Goal: Use online tool/utility: Utilize a website feature to perform a specific function

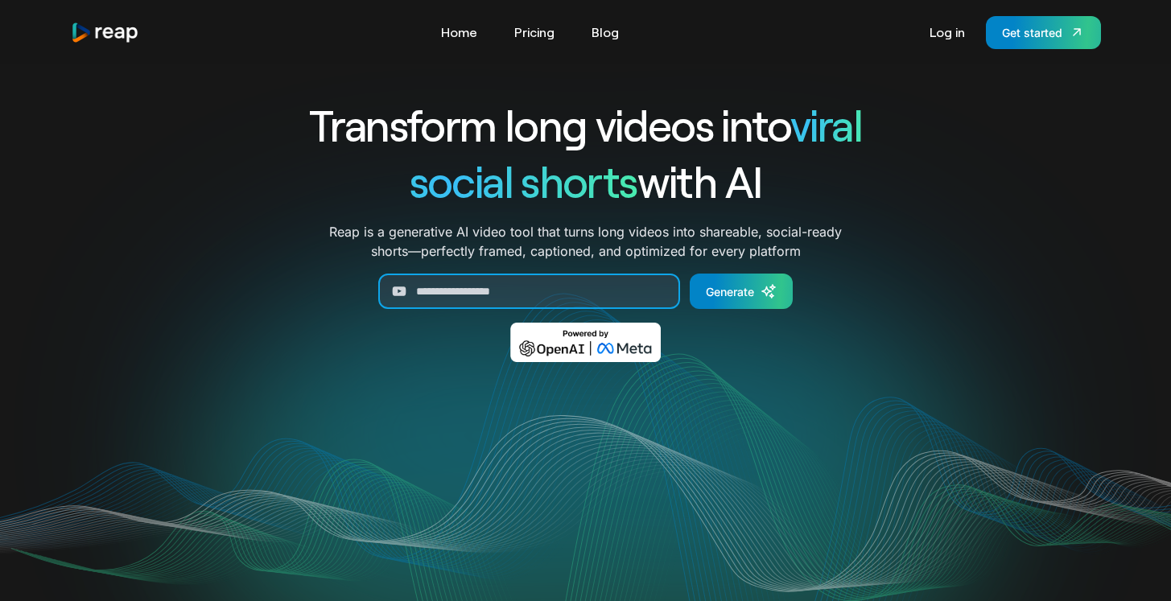
click at [604, 295] on input "Generate Form" at bounding box center [529, 291] width 302 height 35
click at [953, 32] on link "Log in" at bounding box center [948, 32] width 52 height 26
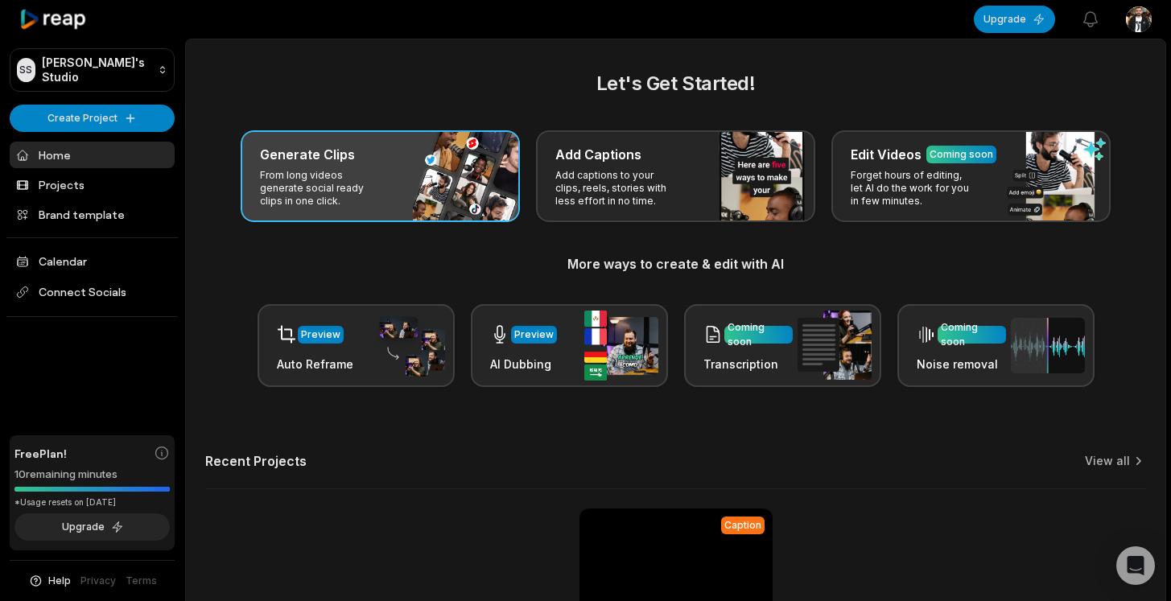
click at [313, 172] on p "From long videos generate social ready clips in one click." at bounding box center [322, 188] width 125 height 39
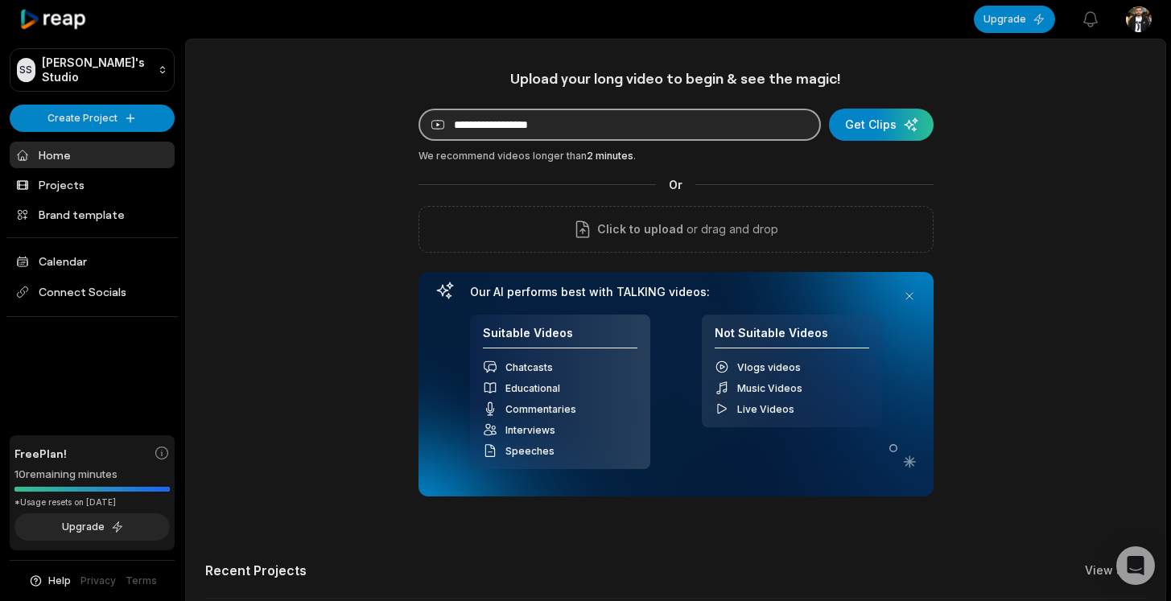
click at [506, 122] on input at bounding box center [620, 125] width 403 height 32
click at [532, 131] on input at bounding box center [620, 125] width 403 height 32
click at [539, 128] on input at bounding box center [620, 125] width 403 height 32
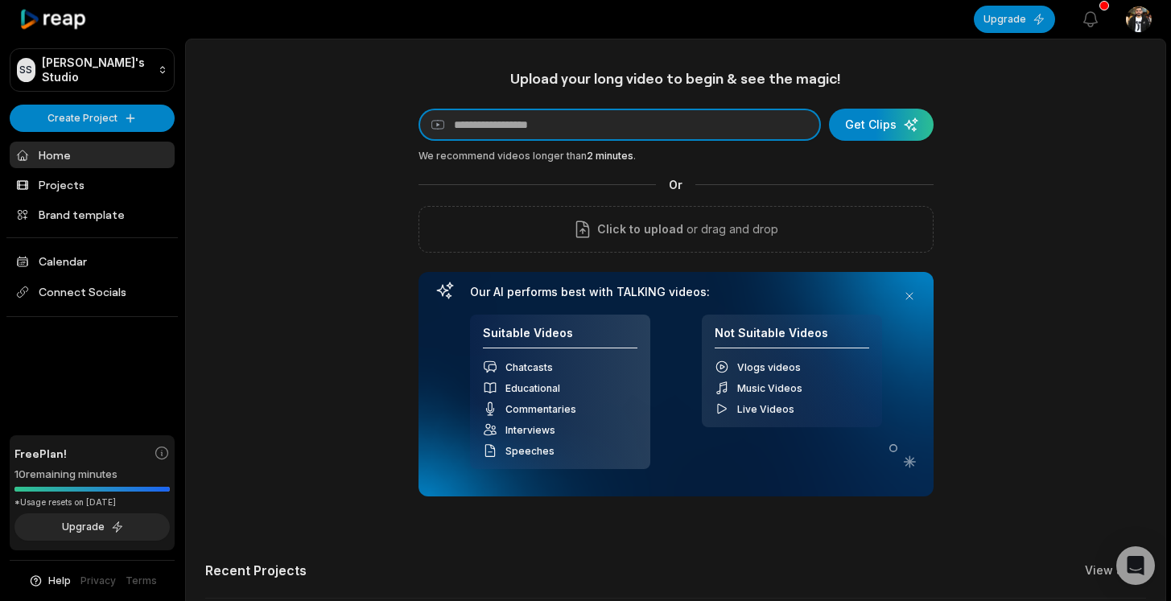
paste input "**********"
type input "**********"
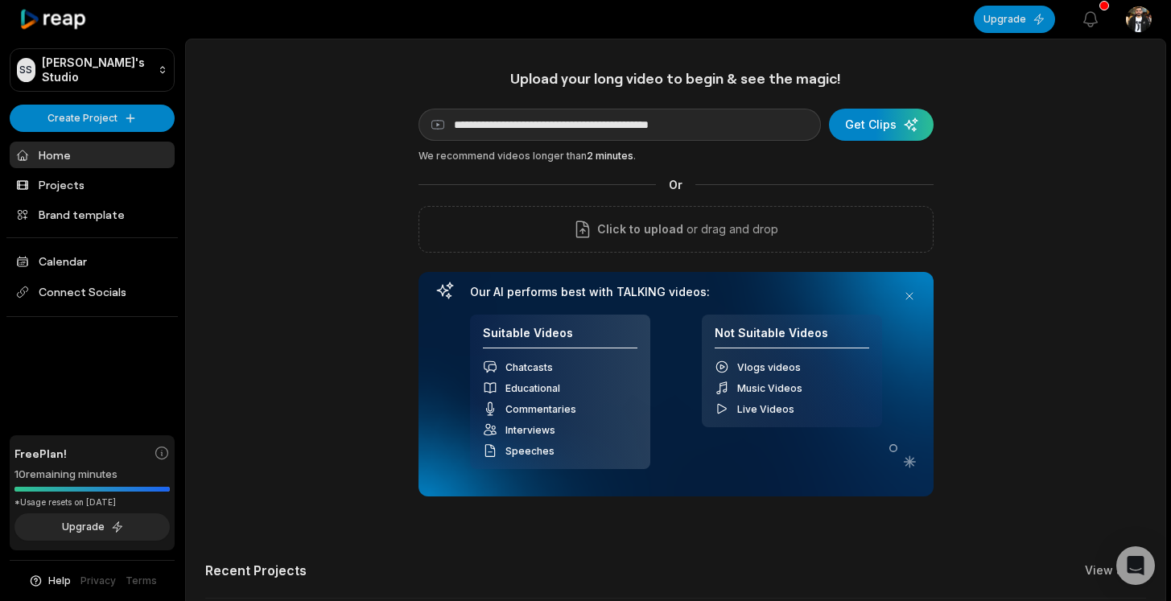
click at [725, 160] on div "We recommend videos longer than 2 minutes ." at bounding box center [676, 156] width 515 height 14
click at [882, 134] on div "submit" at bounding box center [881, 125] width 105 height 32
click at [885, 130] on div "submit" at bounding box center [881, 125] width 105 height 32
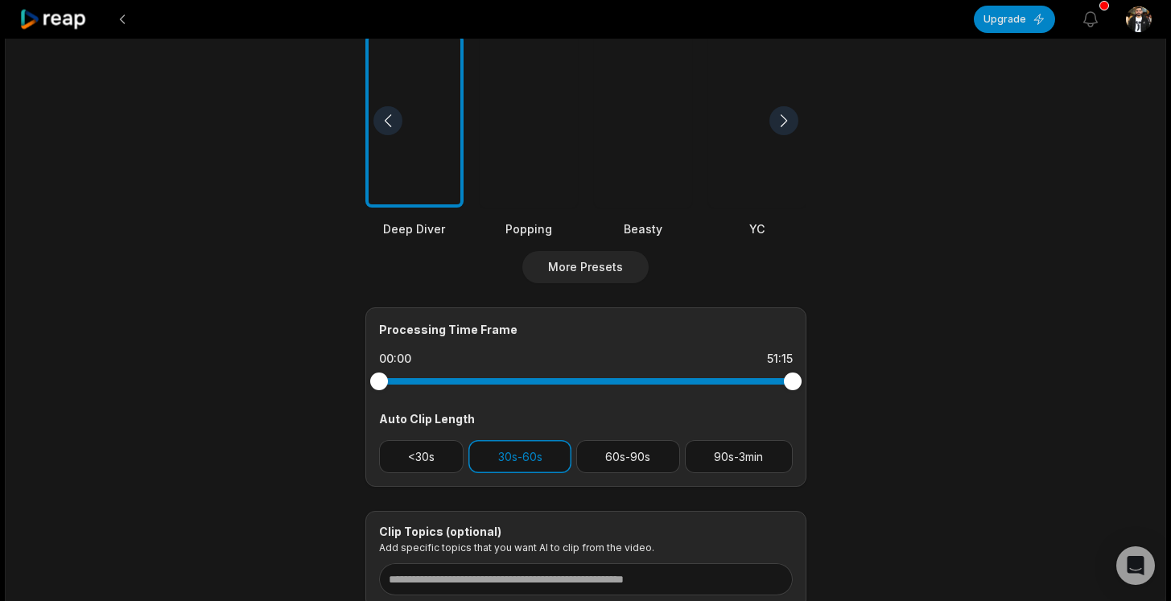
scroll to position [488, 0]
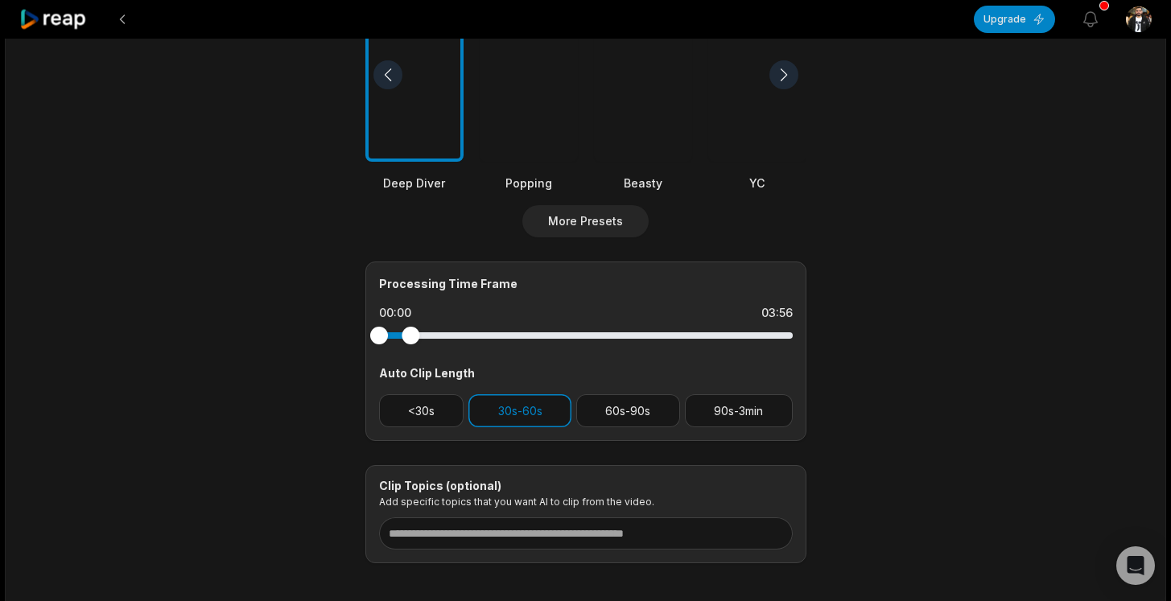
drag, startPoint x: 722, startPoint y: 332, endPoint x: 411, endPoint y: 326, distance: 311.6
click at [411, 327] on div at bounding box center [411, 336] width 18 height 18
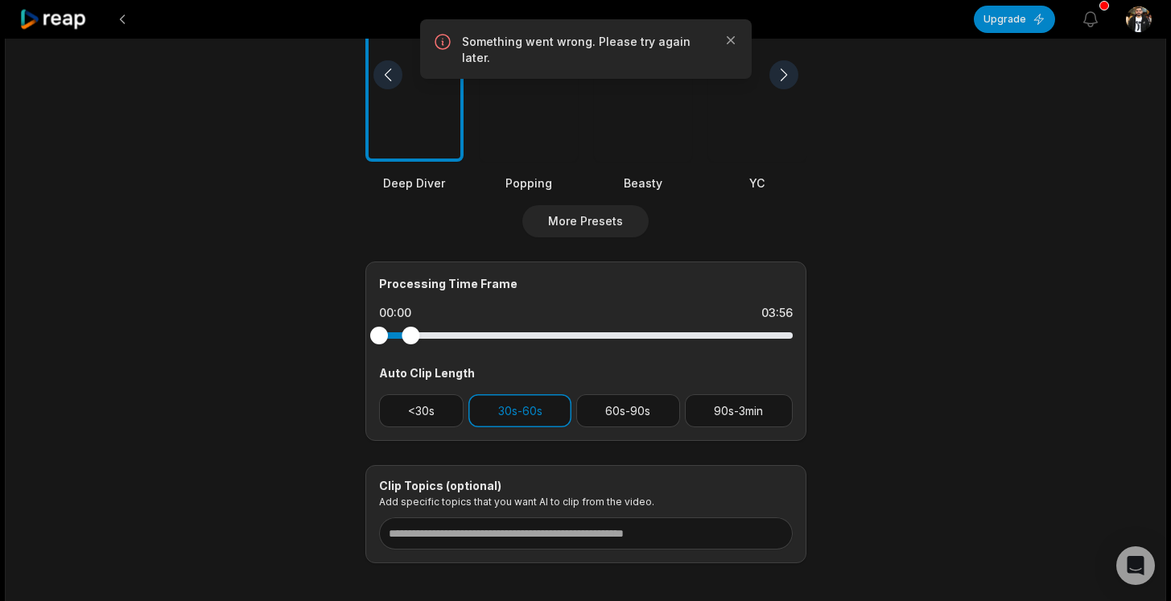
scroll to position [0, 0]
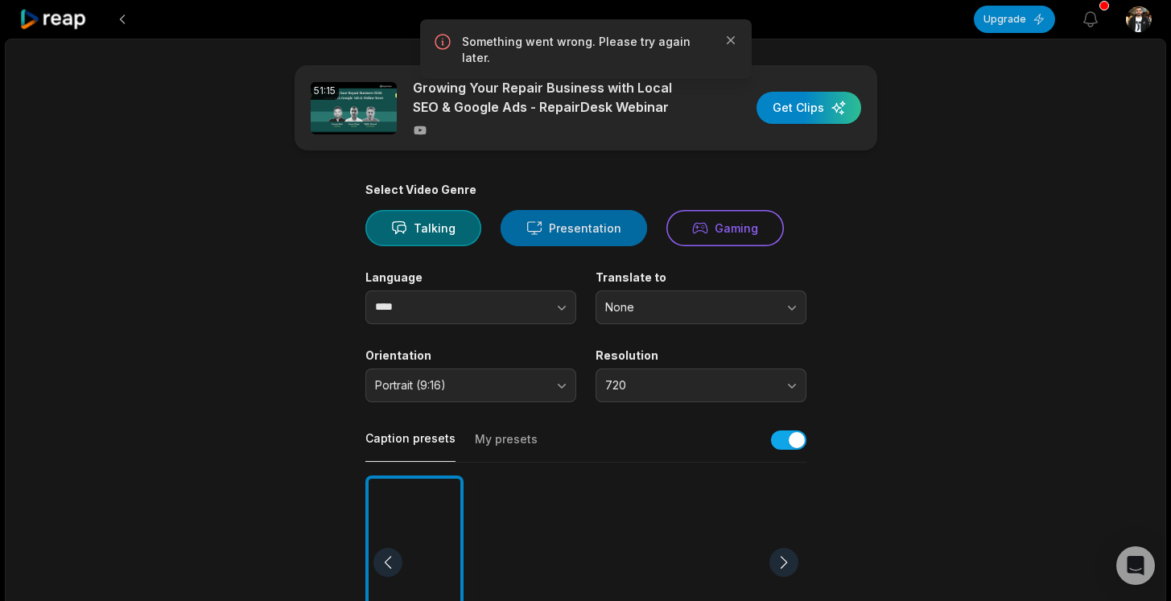
click at [526, 225] on icon at bounding box center [534, 228] width 16 height 17
click at [822, 105] on div "button" at bounding box center [809, 108] width 105 height 32
